Goal: Check status: Check status

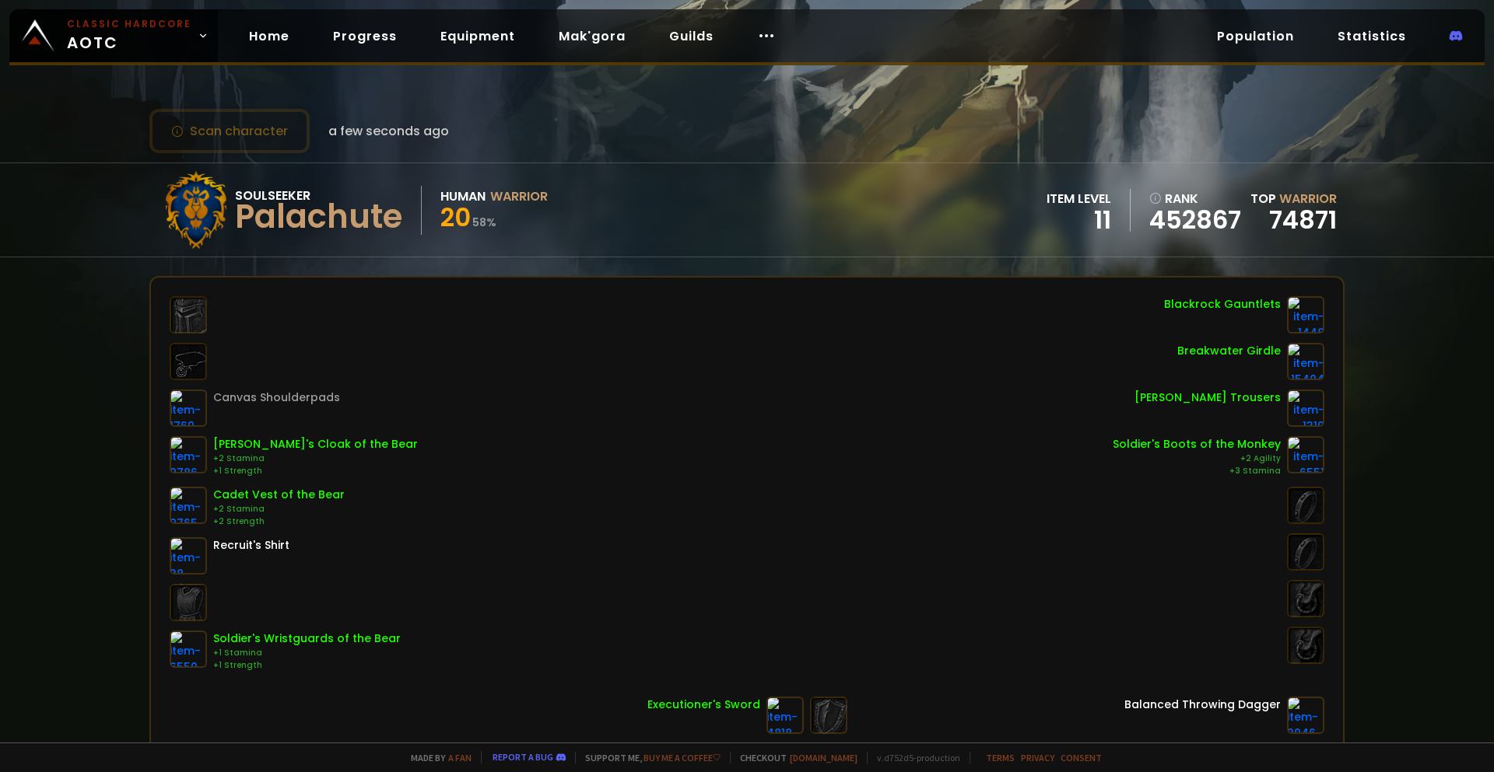
scroll to position [78, 0]
click at [261, 40] on link "Home" at bounding box center [268, 36] width 65 height 32
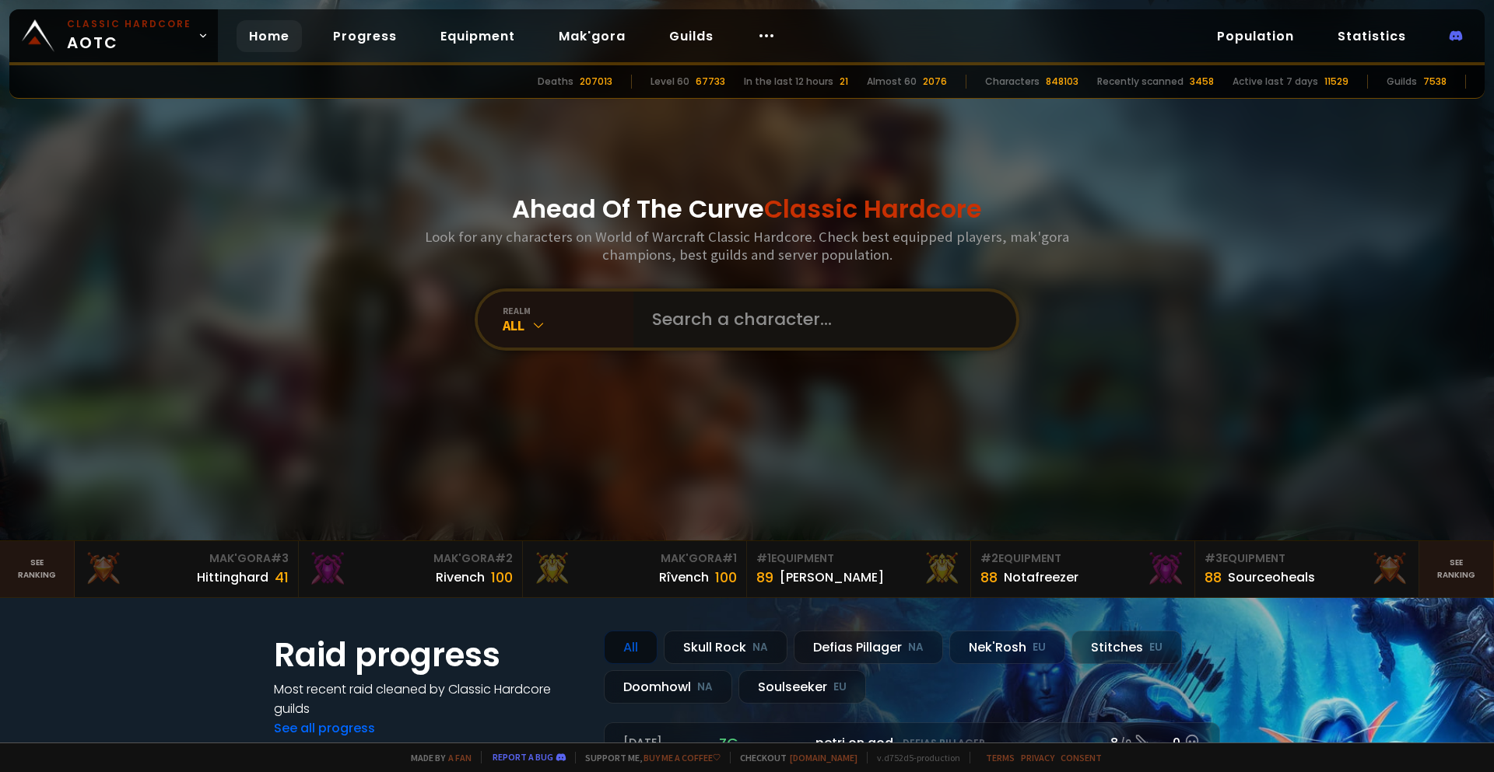
click at [699, 325] on input "text" at bounding box center [820, 320] width 355 height 56
type input "palachute"
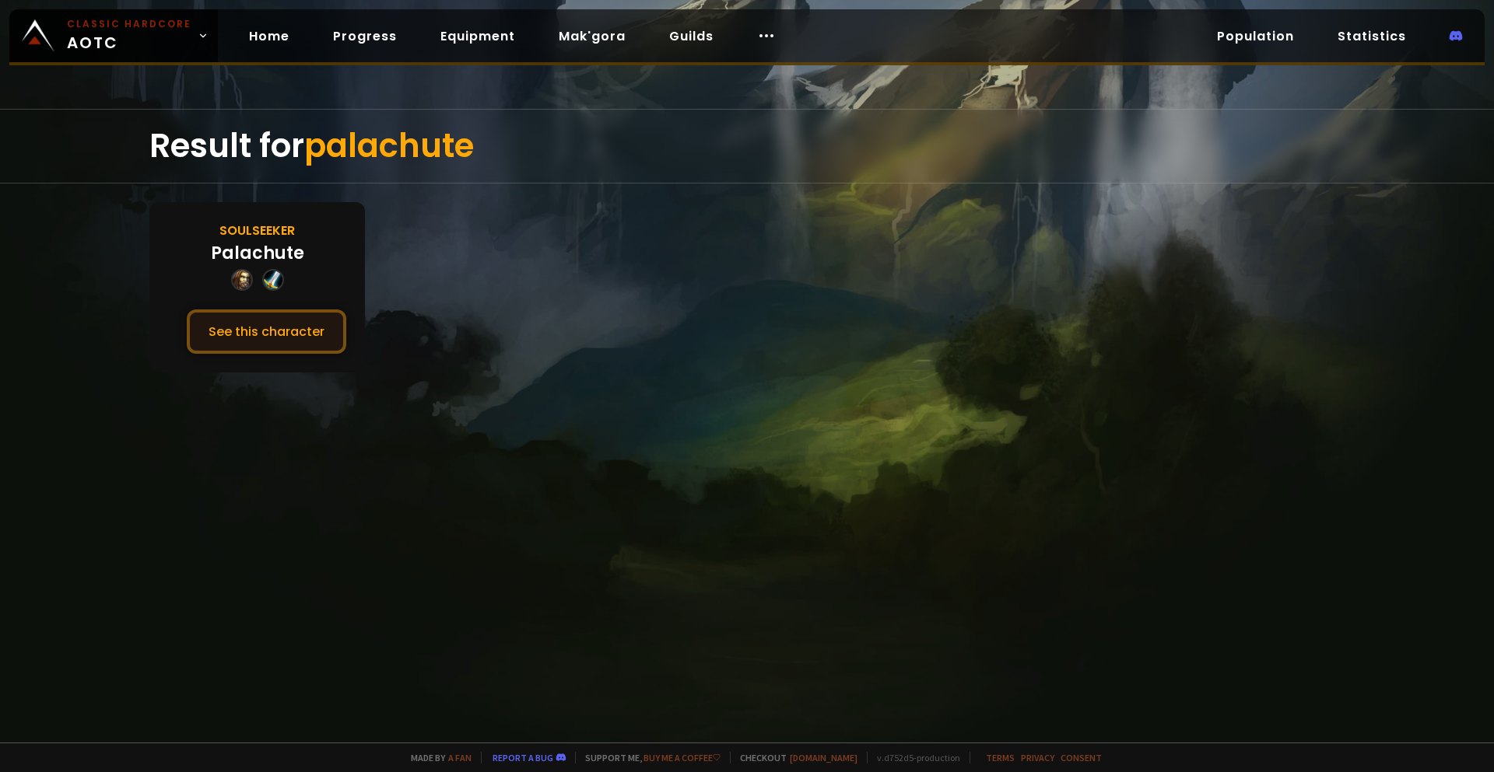
click at [275, 322] on button "See this character" at bounding box center [266, 332] width 159 height 44
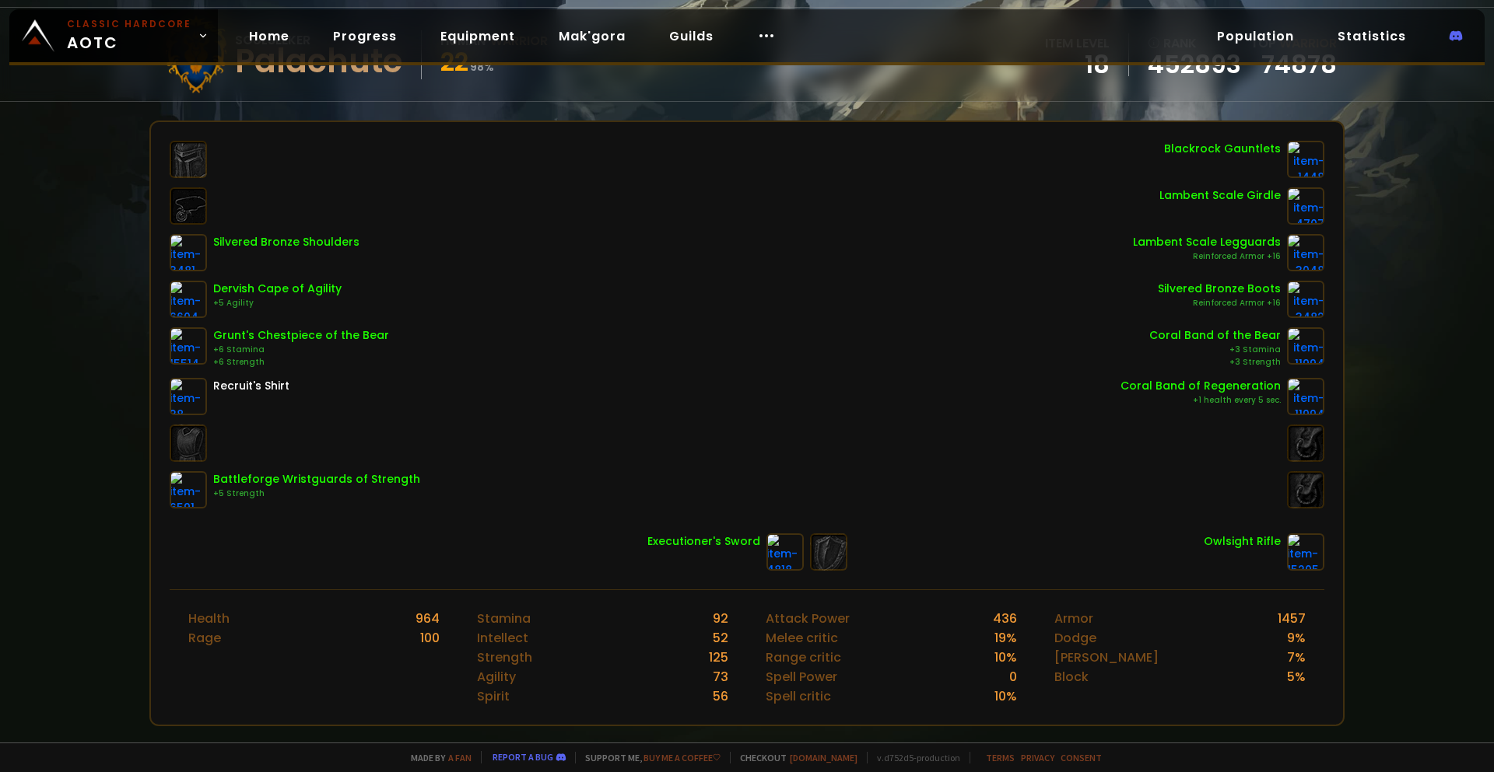
scroll to position [78, 0]
